Goal: Task Accomplishment & Management: Manage account settings

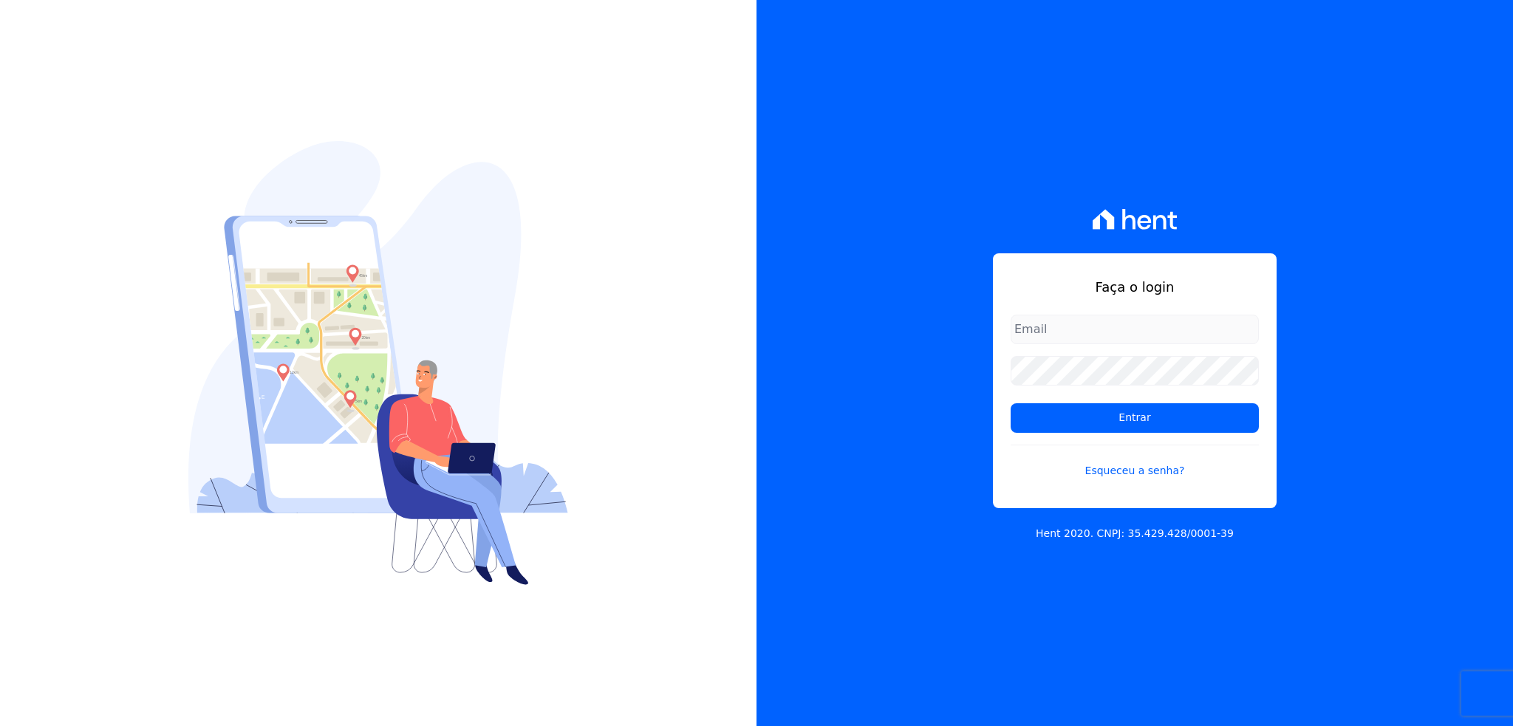
click at [1077, 336] on input "email" at bounding box center [1135, 330] width 248 height 30
type input "thiago@apiceincorporadora.com.br"
click at [1011, 403] on input "Entrar" at bounding box center [1135, 418] width 248 height 30
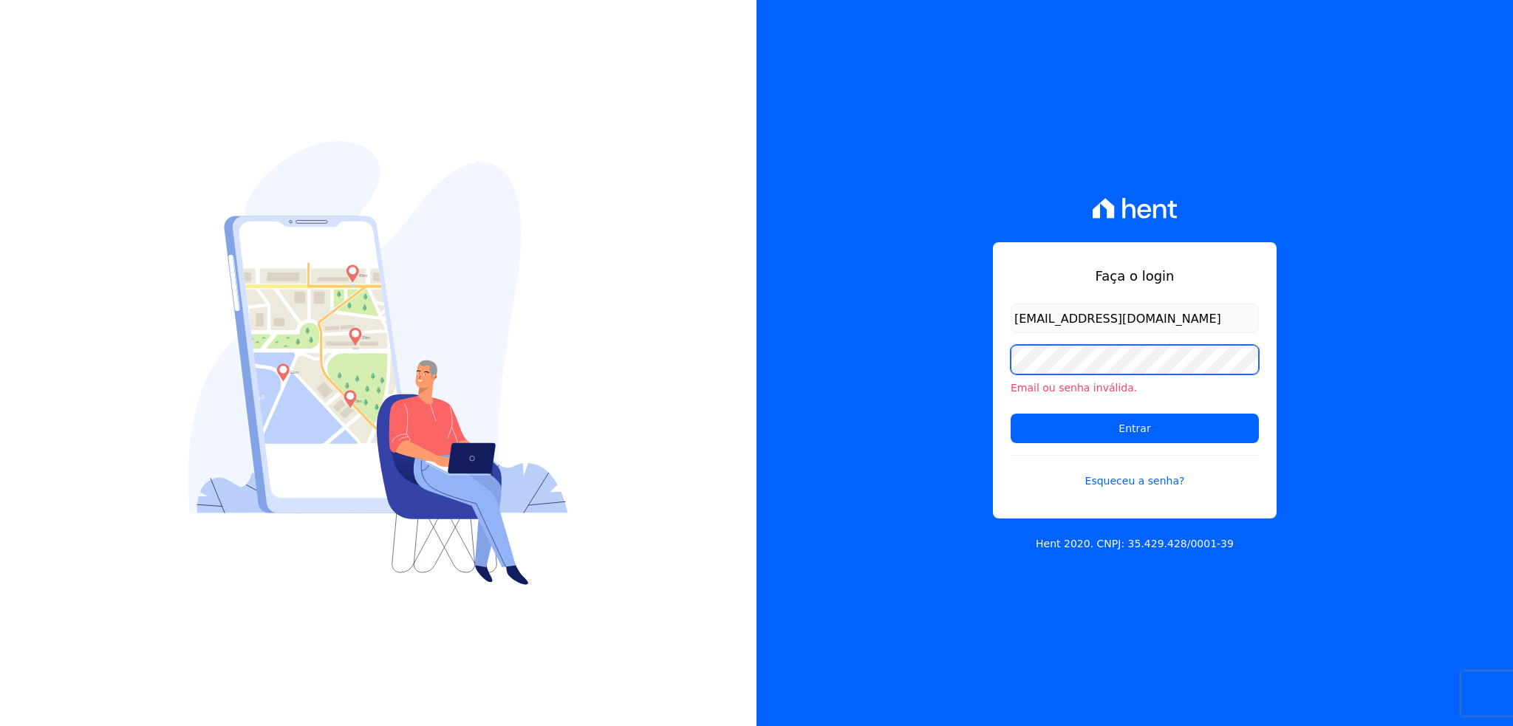
click at [1011, 414] on input "Entrar" at bounding box center [1135, 429] width 248 height 30
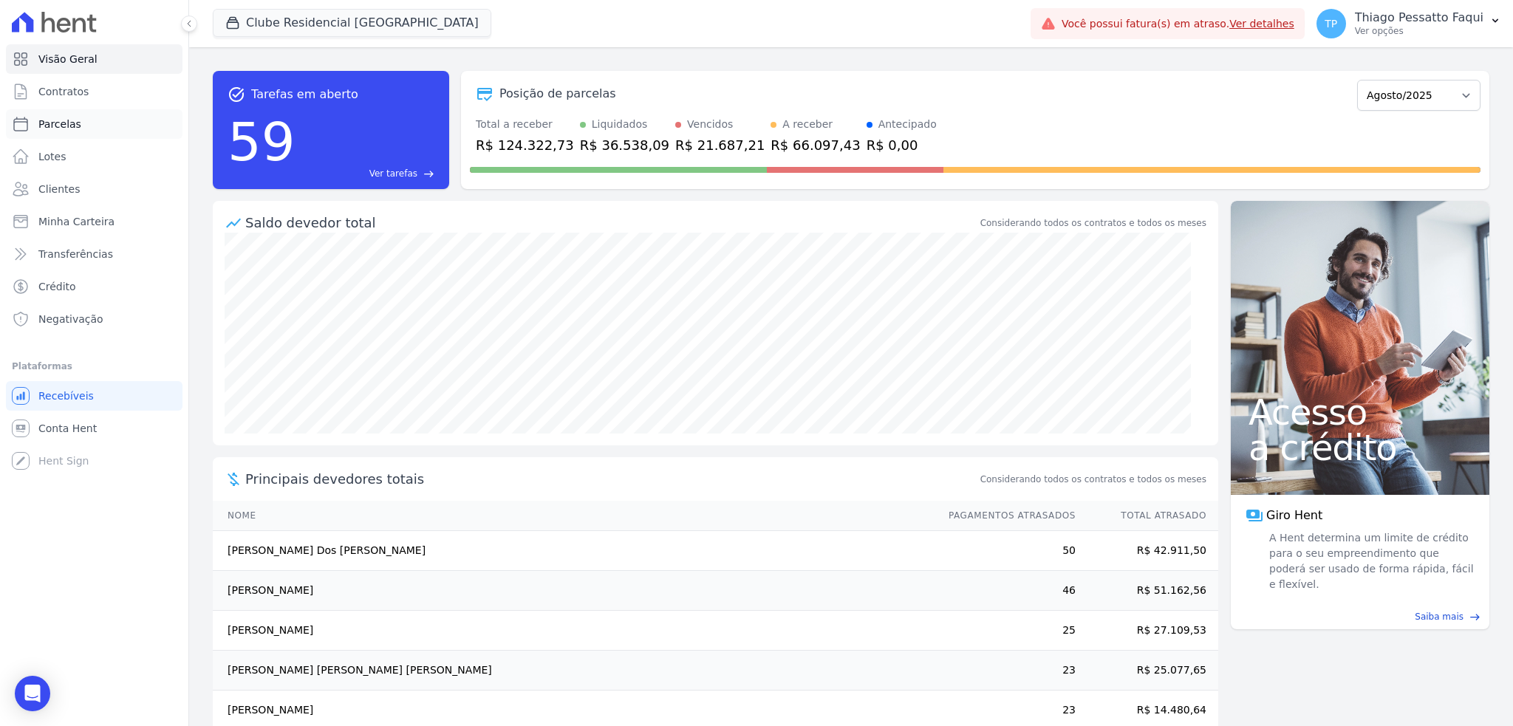
click at [68, 120] on span "Parcelas" at bounding box center [59, 124] width 43 height 15
select select
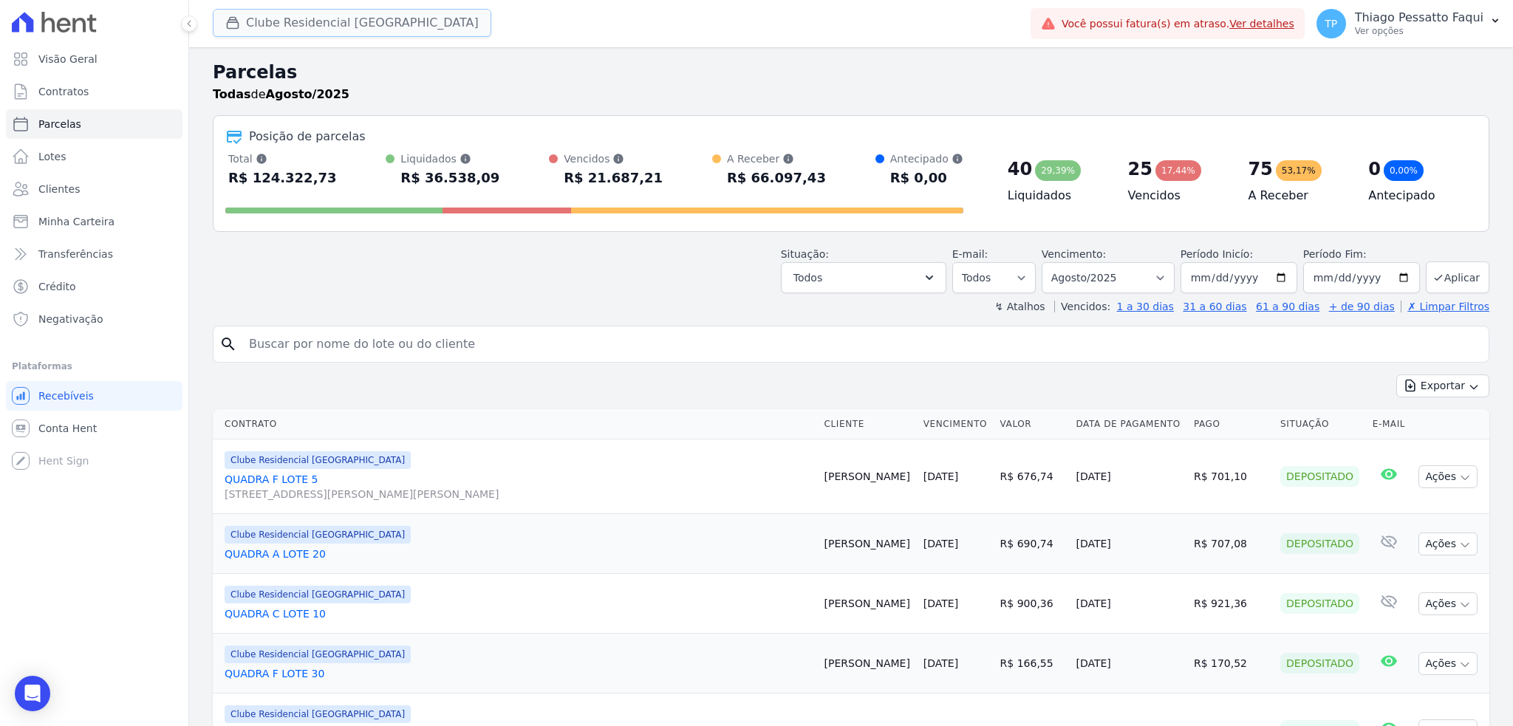
click at [253, 13] on button "Clube Residencial [GEOGRAPHIC_DATA]" at bounding box center [352, 23] width 279 height 28
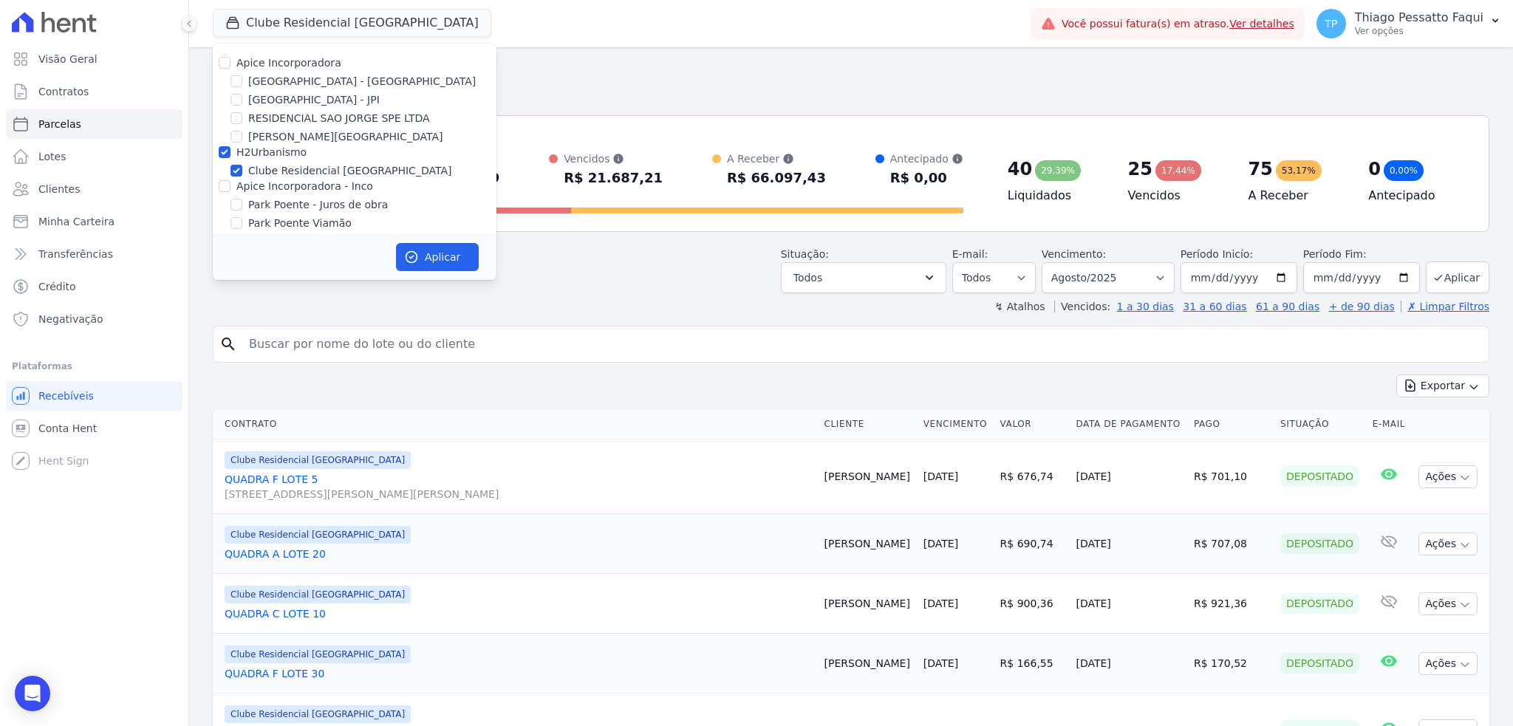
click at [272, 154] on label "H2Urbanismo" at bounding box center [271, 152] width 70 height 12
click at [230, 154] on input "H2Urbanismo" at bounding box center [225, 152] width 12 height 12
checkbox input "false"
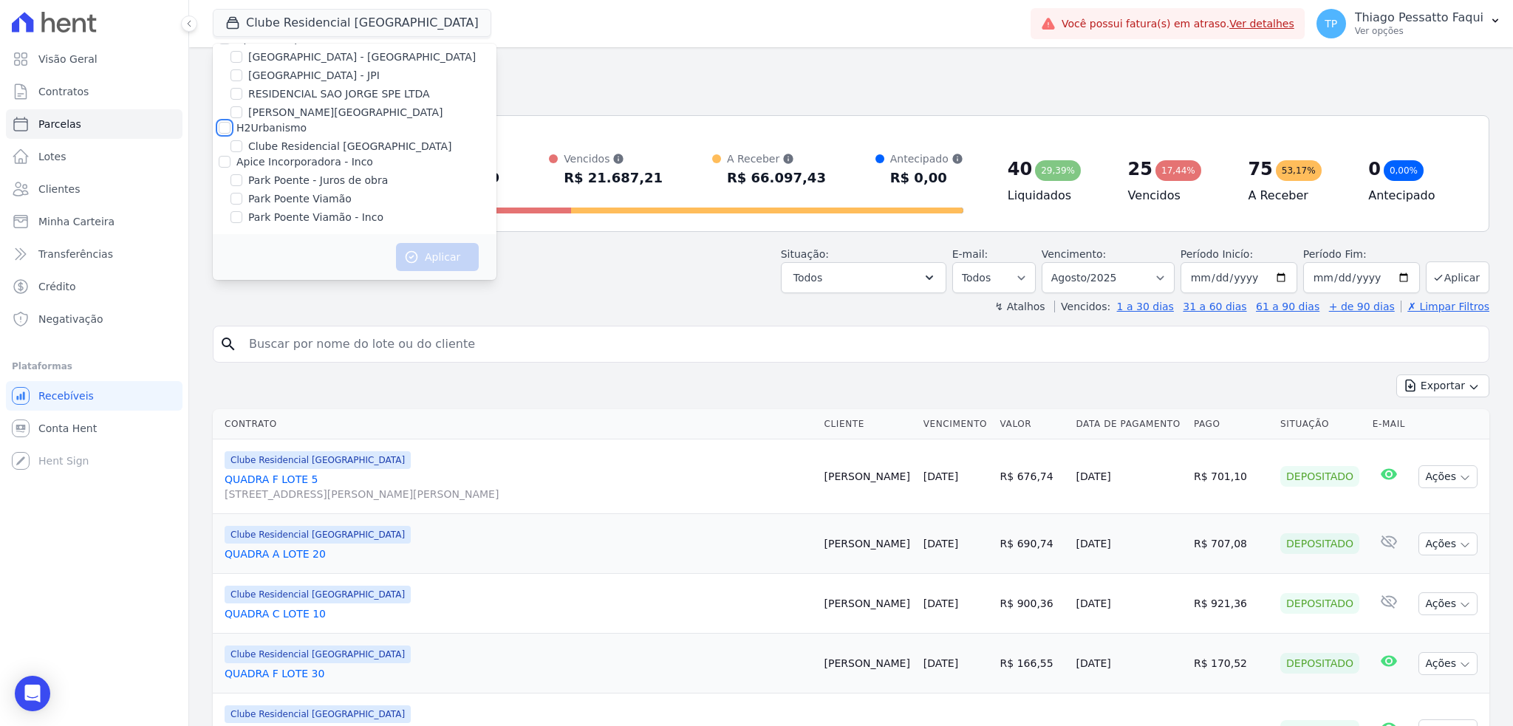
scroll to position [27, 0]
click at [296, 194] on label "Park Poente Viamão" at bounding box center [299, 196] width 103 height 16
click at [242, 194] on input "Park Poente Viamão" at bounding box center [236, 196] width 12 height 12
checkbox input "true"
click at [308, 212] on label "Park Poente Viamão - Inco" at bounding box center [315, 215] width 135 height 16
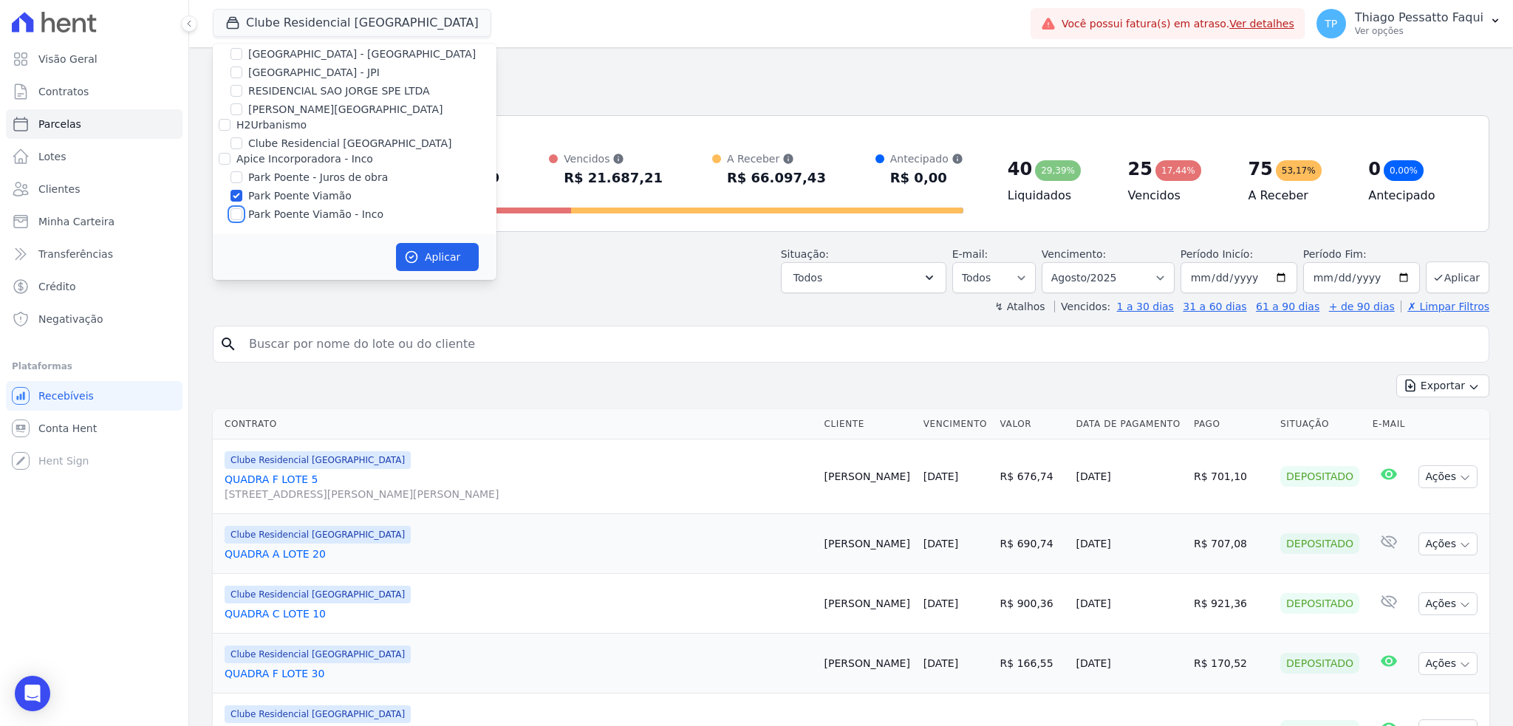
click at [242, 212] on input "Park Poente Viamão - Inco" at bounding box center [236, 214] width 12 height 12
checkbox input "true"
click at [437, 267] on button "Aplicar" at bounding box center [437, 257] width 83 height 28
select select
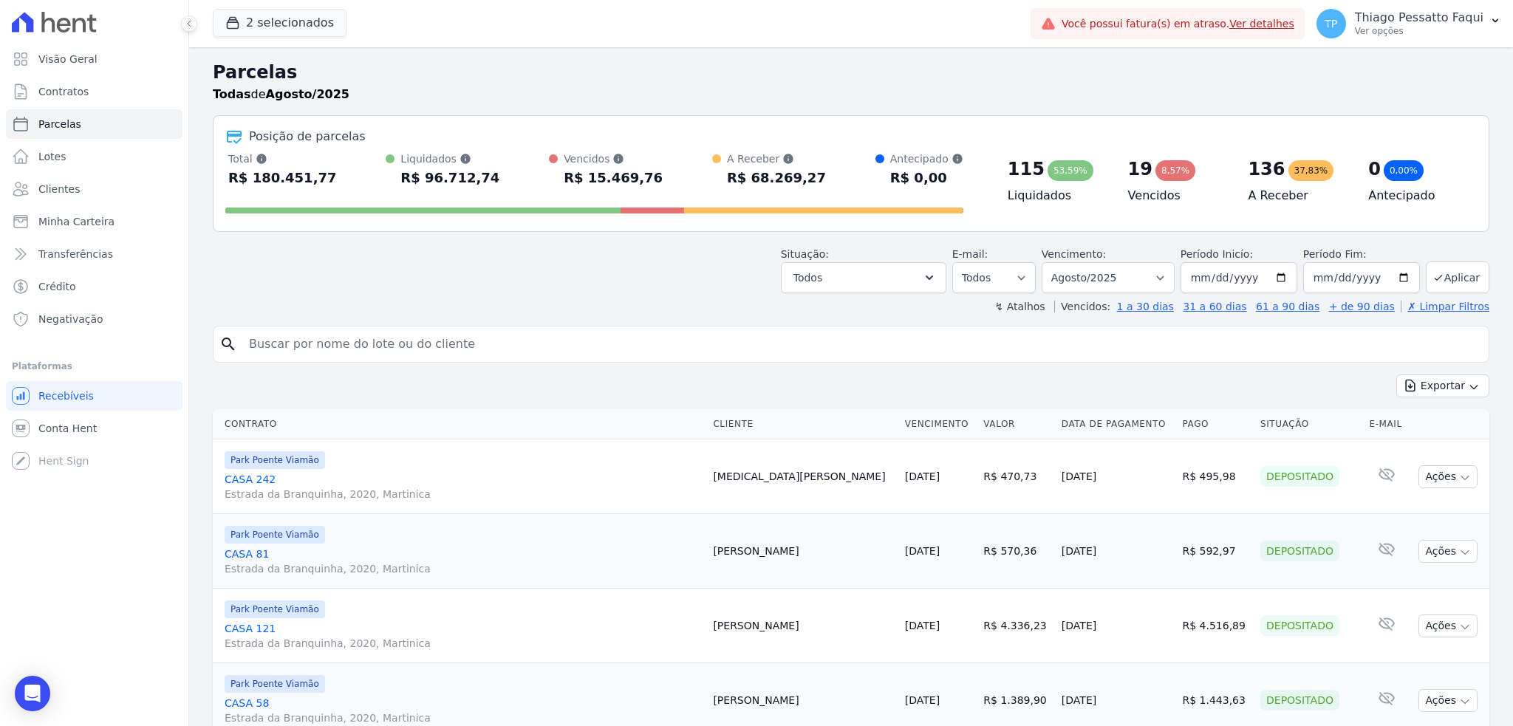
click at [790, 92] on div "Todas [PERSON_NAME]/2025" at bounding box center [851, 95] width 1277 height 18
click at [884, 289] on button "Todos" at bounding box center [863, 277] width 165 height 31
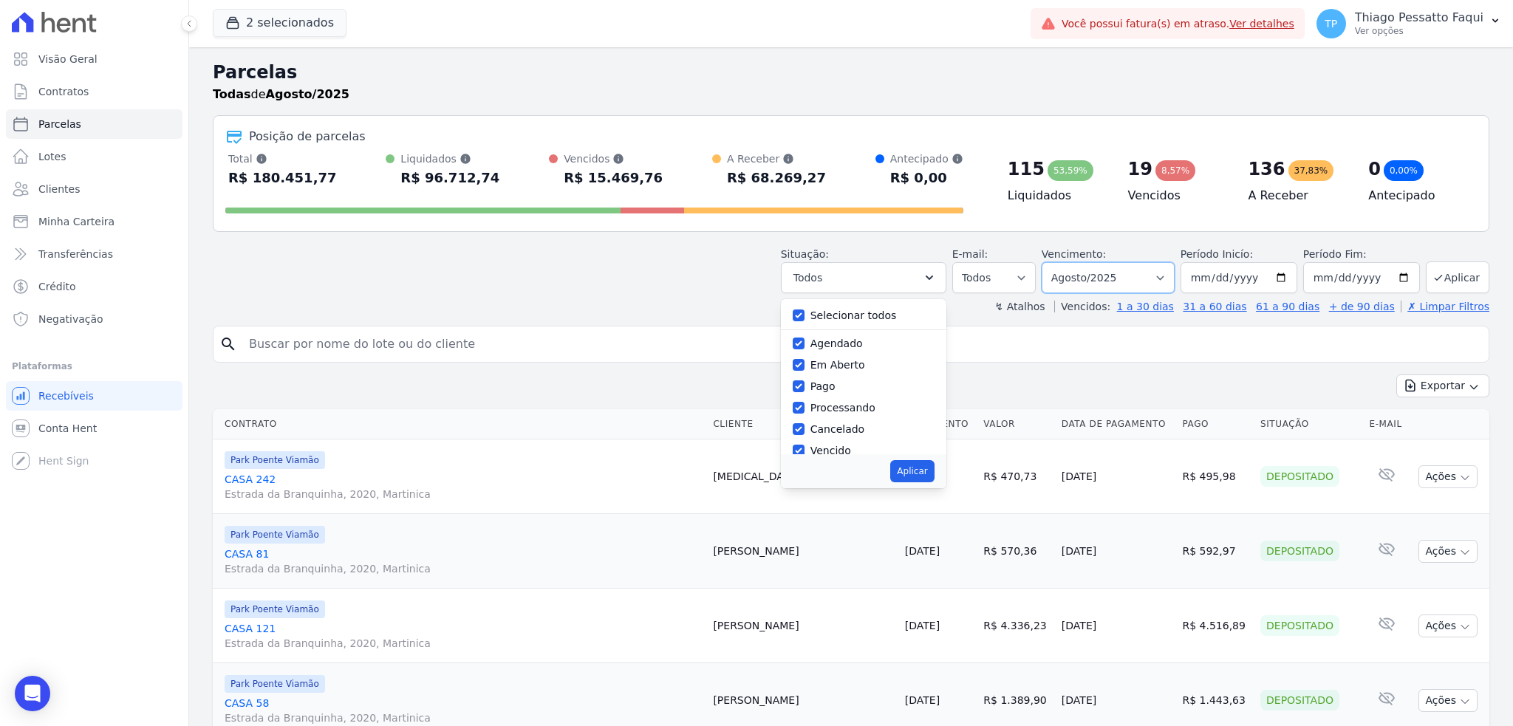
click at [1118, 279] on select "Filtrar por período ──────── Todos os meses Novembro/2022 Dezembro/2022 [GEOGRA…" at bounding box center [1108, 277] width 133 height 31
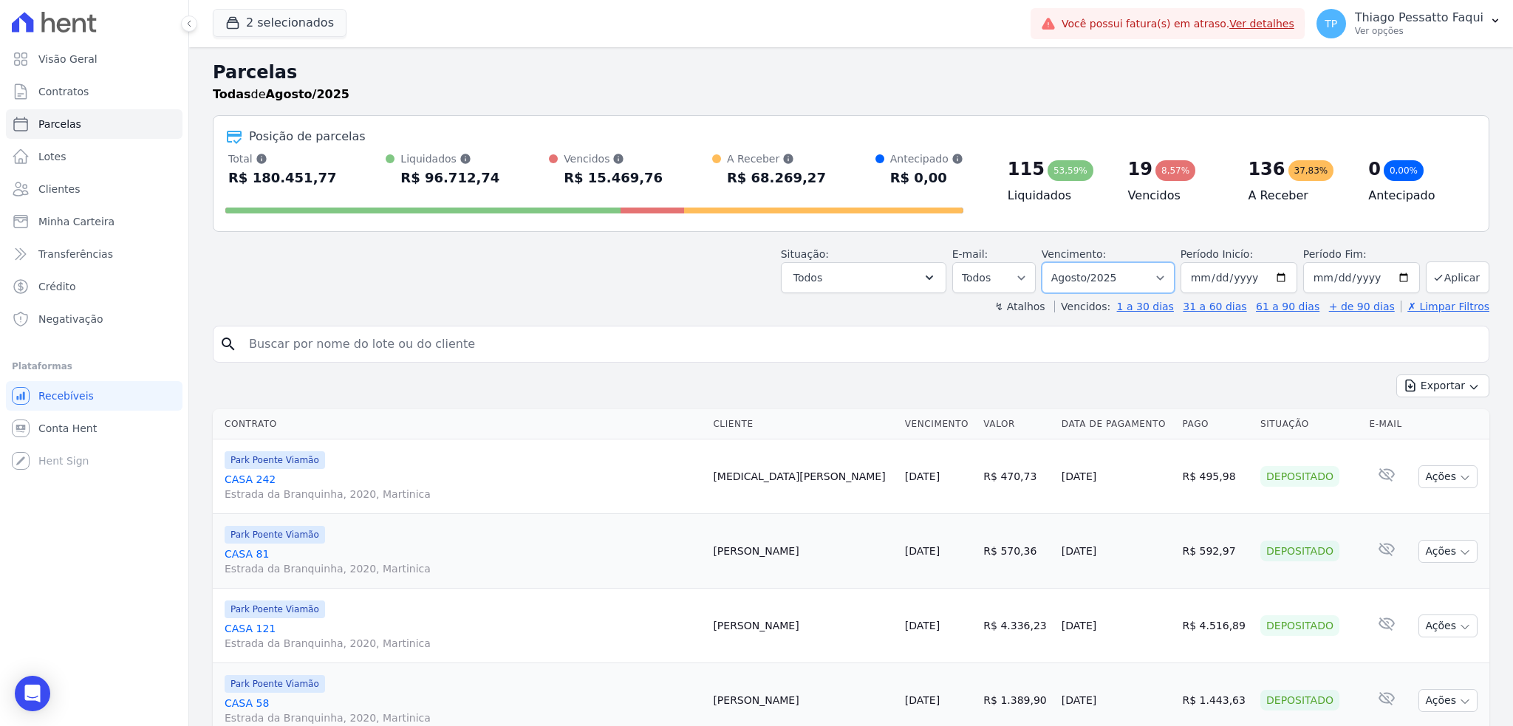
select select "all"
click at [1048, 262] on select "Filtrar por período ──────── Todos os meses Novembro/2022 Dezembro/2022 [GEOGRA…" at bounding box center [1108, 277] width 133 height 31
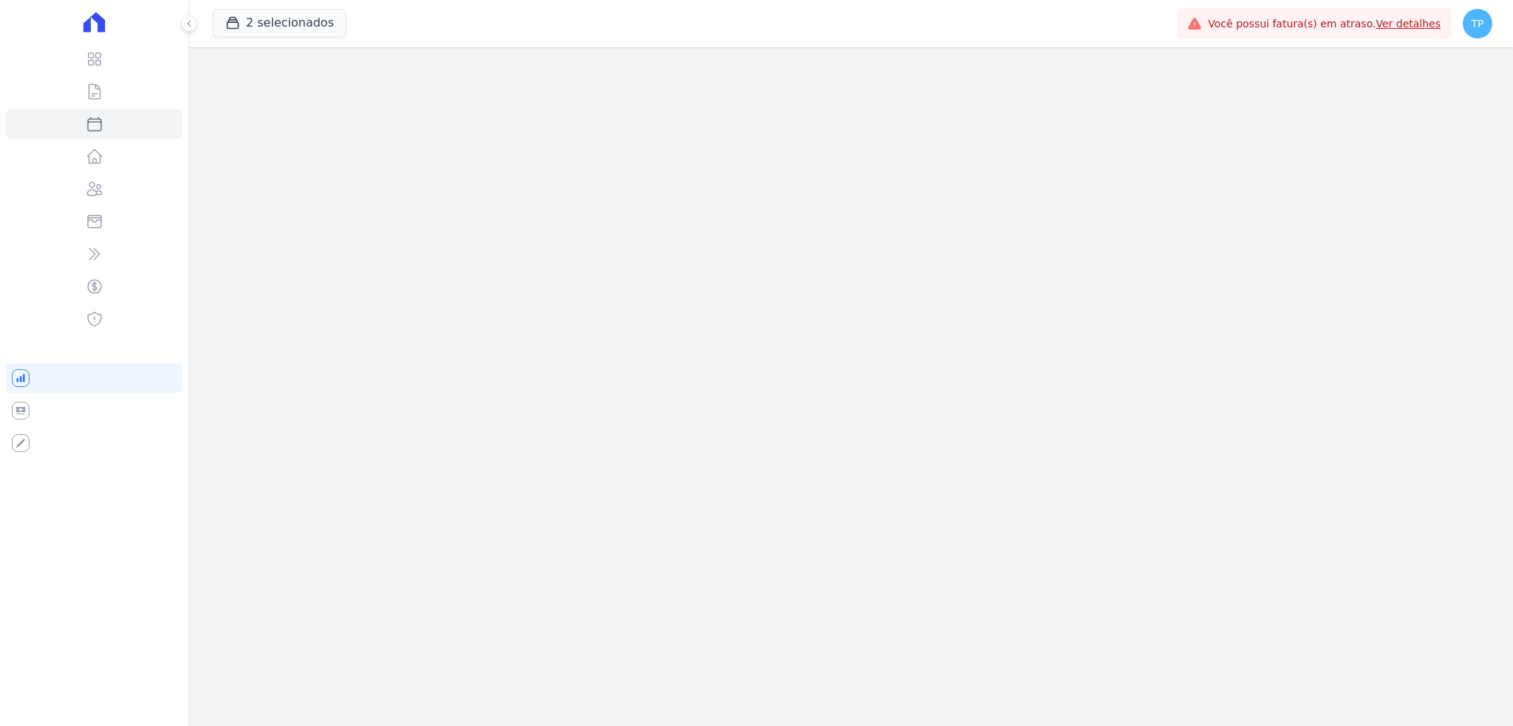
select select
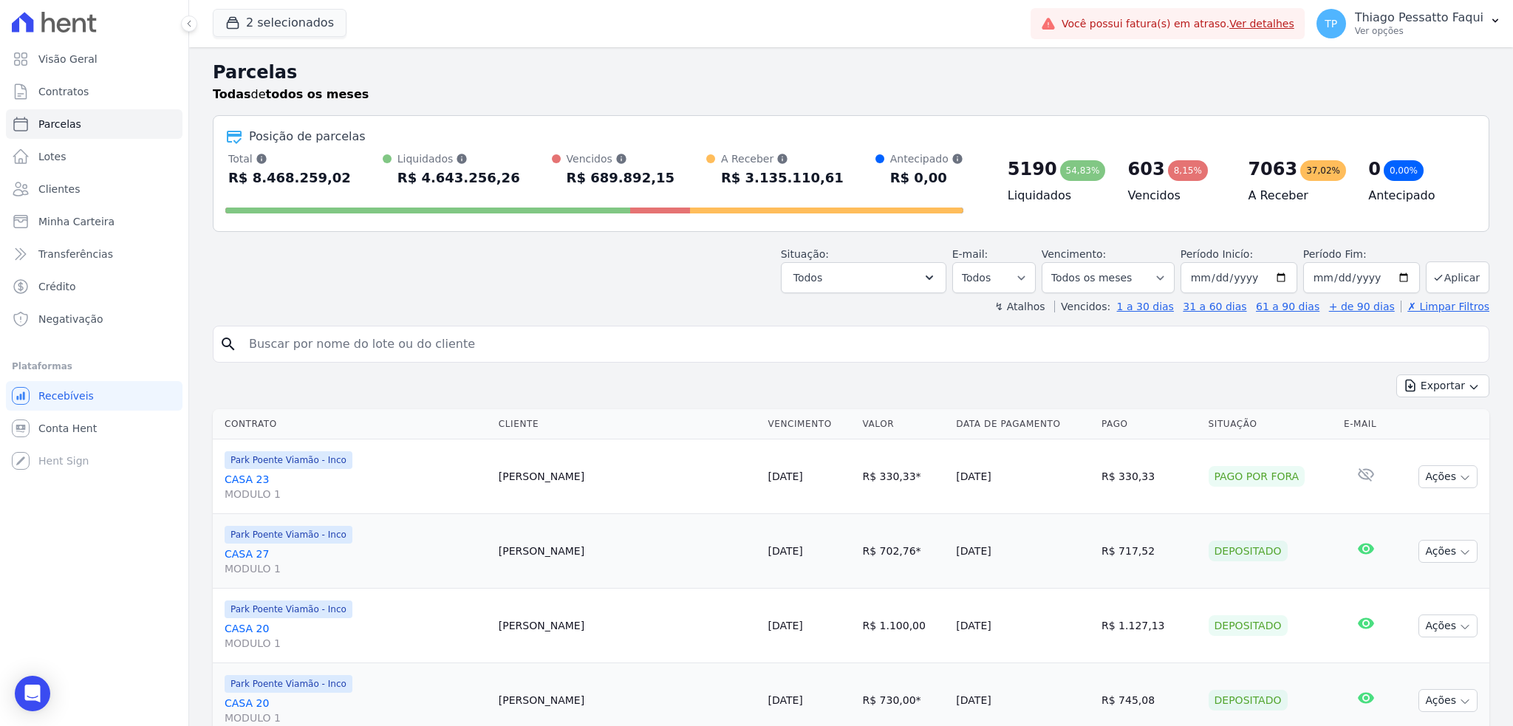
click at [677, 262] on div "Situação: Agendado Em Aberto Pago Processando Cancelado Vencido Transferindo De…" at bounding box center [851, 267] width 1277 height 52
click at [278, 16] on button "2 selecionados" at bounding box center [280, 23] width 134 height 28
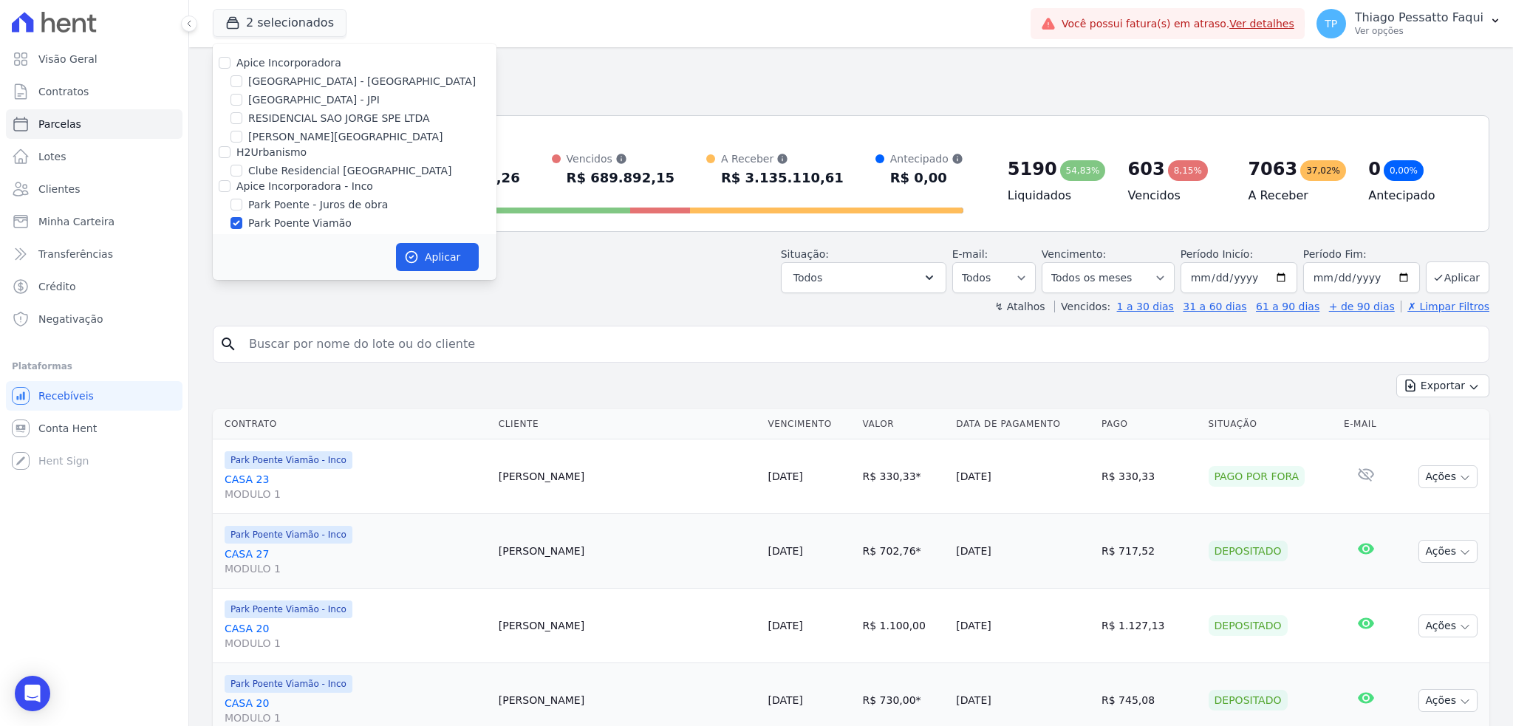
click at [296, 222] on label "Park Poente Viamão" at bounding box center [299, 224] width 103 height 16
click at [242, 222] on input "Park Poente Viamão" at bounding box center [236, 223] width 12 height 12
checkbox input "false"
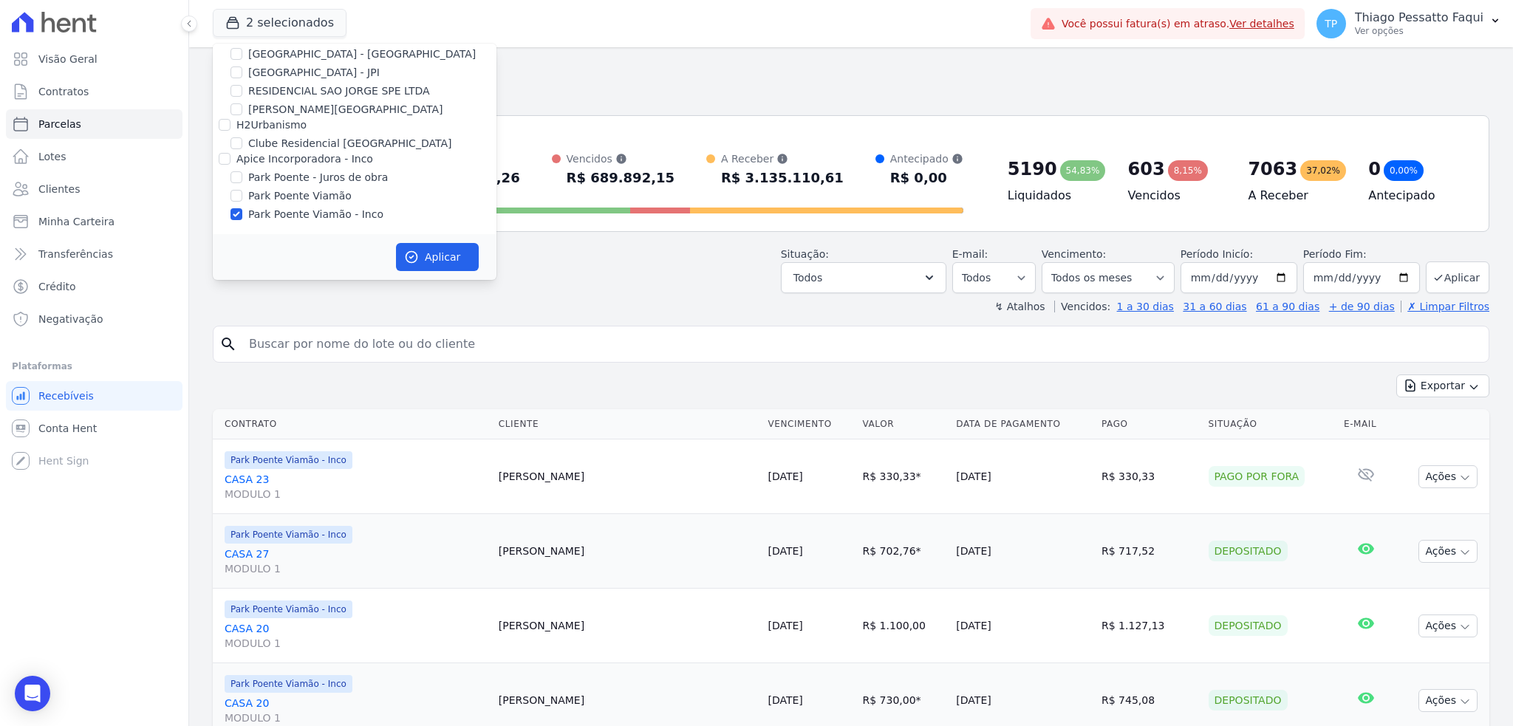
click at [287, 217] on label "Park Poente Viamão - Inco" at bounding box center [315, 215] width 135 height 16
click at [242, 217] on input "Park Poente Viamão - Inco" at bounding box center [236, 214] width 12 height 12
checkbox input "false"
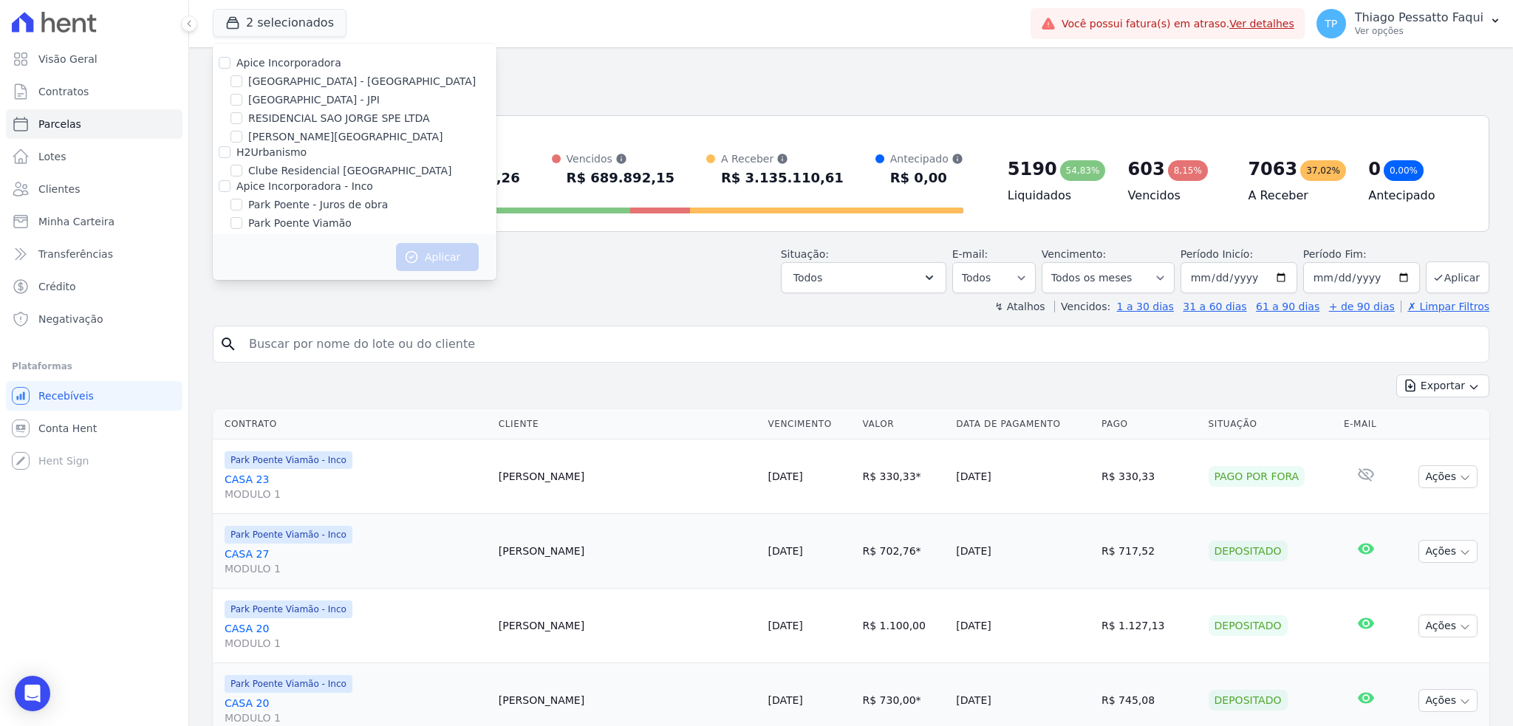
click at [287, 83] on label "[GEOGRAPHIC_DATA] - [GEOGRAPHIC_DATA]" at bounding box center [362, 82] width 228 height 16
click at [242, 83] on input "[GEOGRAPHIC_DATA] - [GEOGRAPHIC_DATA]" at bounding box center [236, 81] width 12 height 12
checkbox input "true"
click at [420, 256] on button "Aplicar" at bounding box center [437, 257] width 83 height 28
select select
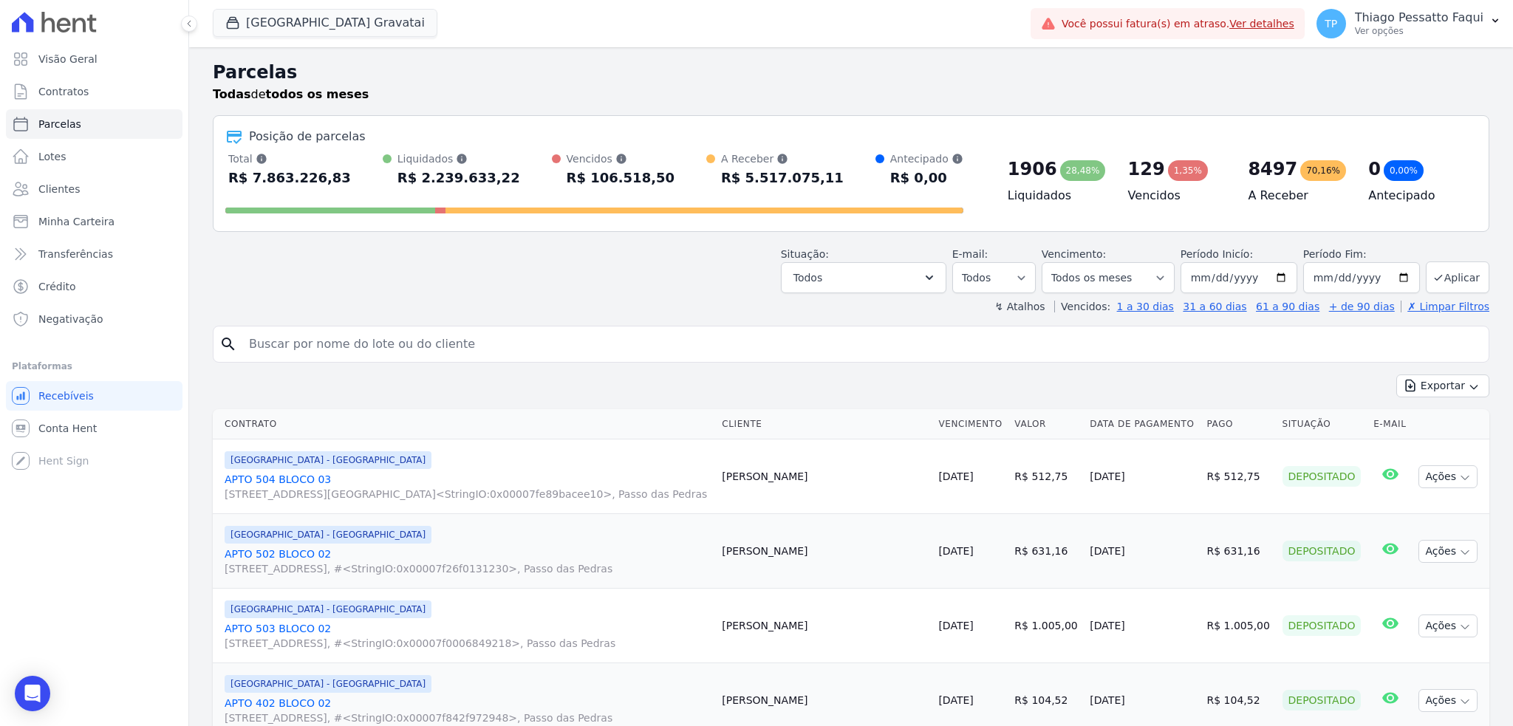
drag, startPoint x: 814, startPoint y: 174, endPoint x: 743, endPoint y: 177, distance: 71.0
click at [743, 177] on div "Total Soma das parcelas pagas, vencidas, em aberto e agendadas. Não considera p…" at bounding box center [594, 170] width 738 height 38
copy div "5.517.075,11"
